Goal: Find specific page/section: Find specific page/section

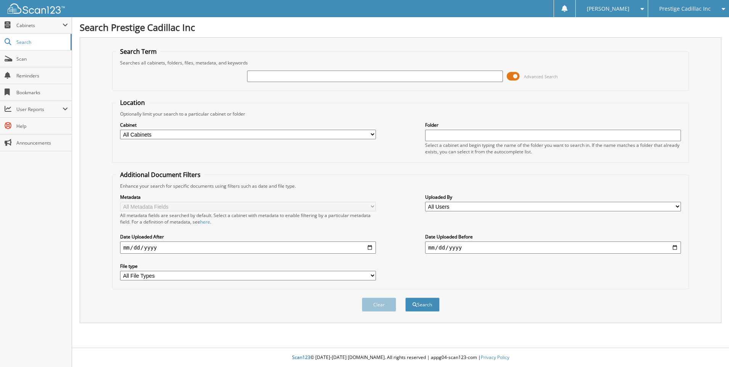
click at [513, 74] on span at bounding box center [513, 76] width 13 height 11
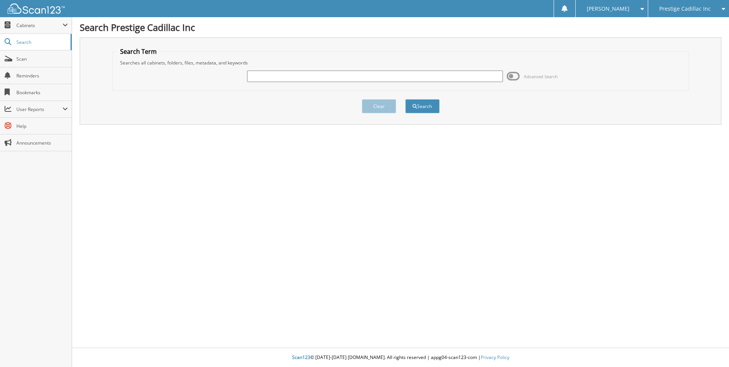
click at [683, 5] on div "Prestige Cadillac Inc" at bounding box center [688, 8] width 73 height 17
click at [672, 22] on link "Mercedes Benz of St. Clair" at bounding box center [688, 27] width 81 height 21
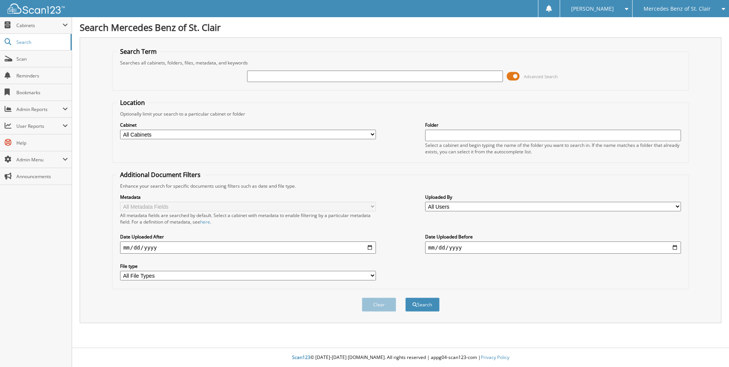
click at [515, 75] on span at bounding box center [513, 76] width 13 height 11
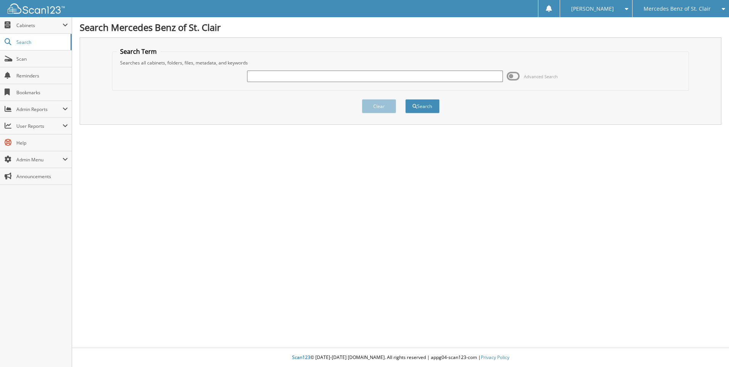
click at [356, 74] on input "text" at bounding box center [375, 76] width 256 height 11
type input "6068707"
click at [405, 99] on button "Search" at bounding box center [422, 106] width 34 height 14
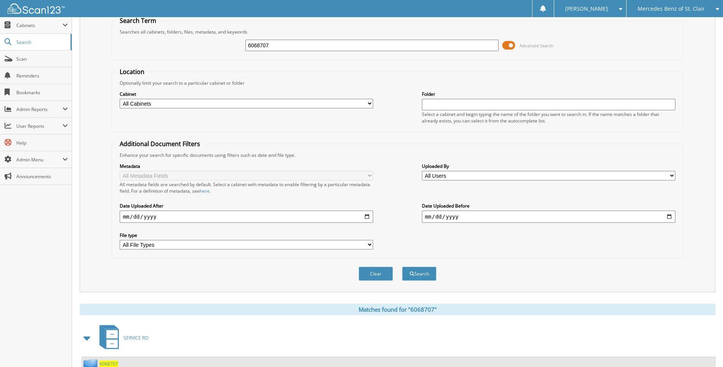
scroll to position [59, 0]
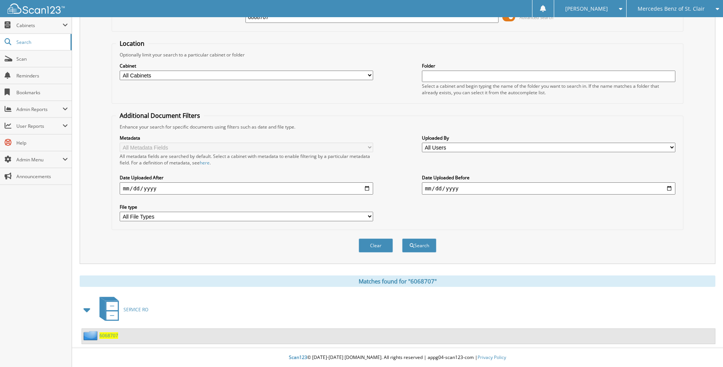
click at [107, 333] on span "6068707" at bounding box center [108, 335] width 19 height 6
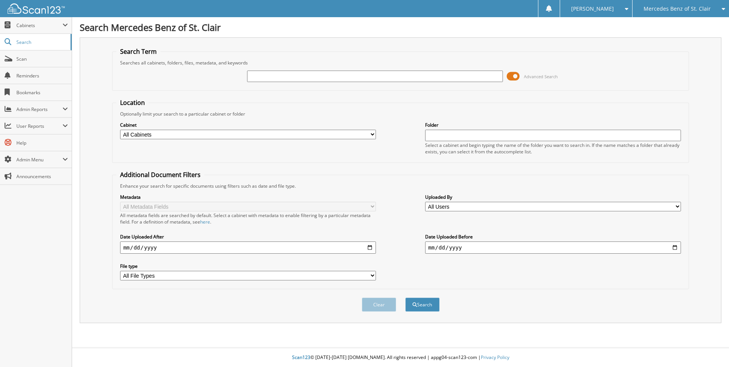
drag, startPoint x: 264, startPoint y: 78, endPoint x: 423, endPoint y: 77, distance: 159.3
click at [291, 77] on input "text" at bounding box center [375, 76] width 256 height 11
type input "6068910"
click at [405, 297] on button "Search" at bounding box center [422, 304] width 34 height 14
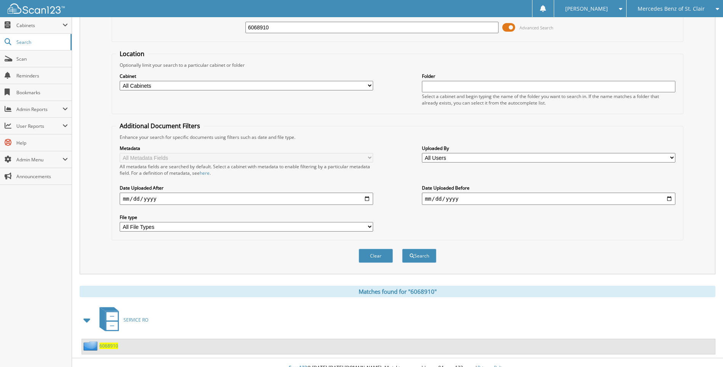
scroll to position [59, 0]
